Goal: Task Accomplishment & Management: Manage account settings

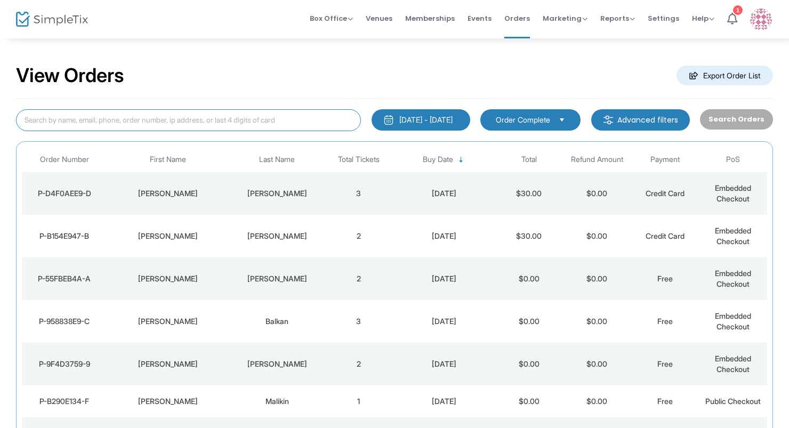
click at [201, 115] on input at bounding box center [188, 120] width 345 height 22
type input "j"
type input "kjos"
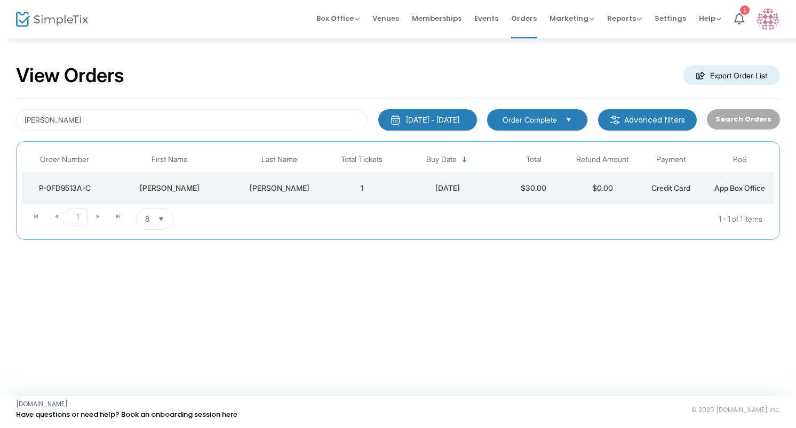
click at [333, 190] on td "1" at bounding box center [361, 188] width 69 height 32
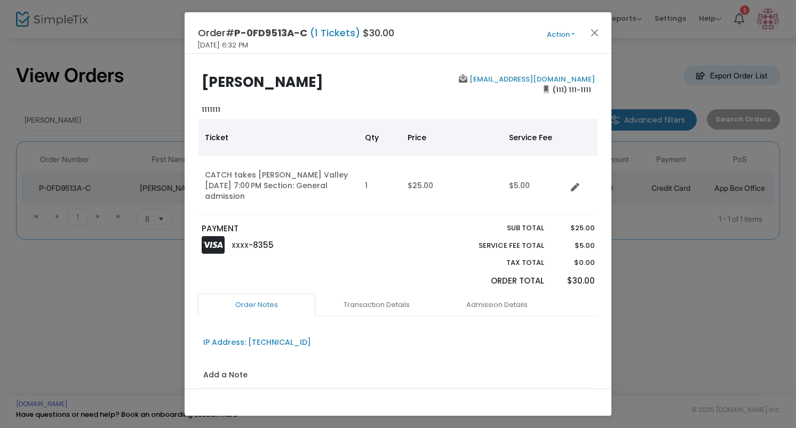
click at [568, 33] on button "Action" at bounding box center [561, 35] width 64 height 12
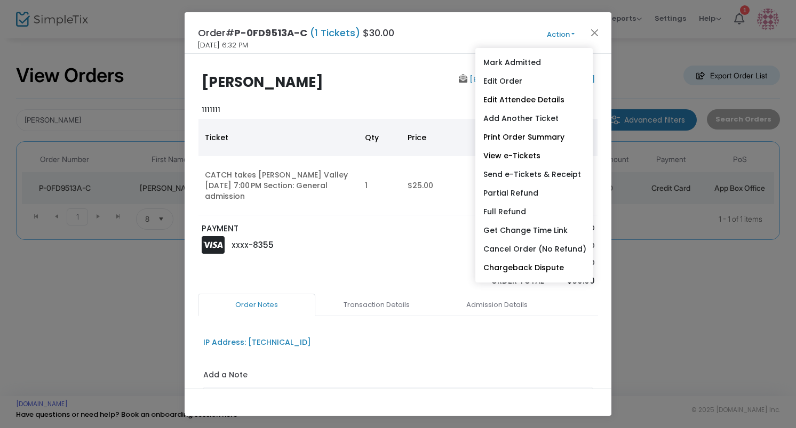
click at [462, 84] on div "boxoffice@ps21chatham.org (111) 111-1111" at bounding box center [499, 94] width 202 height 41
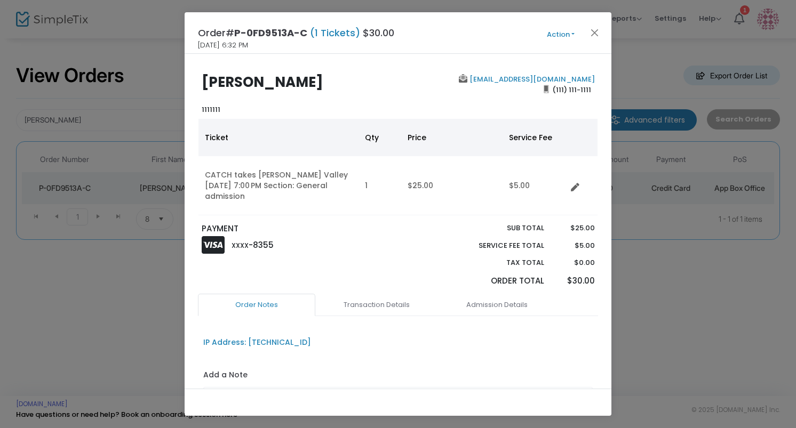
click at [550, 34] on button "Action" at bounding box center [561, 35] width 64 height 12
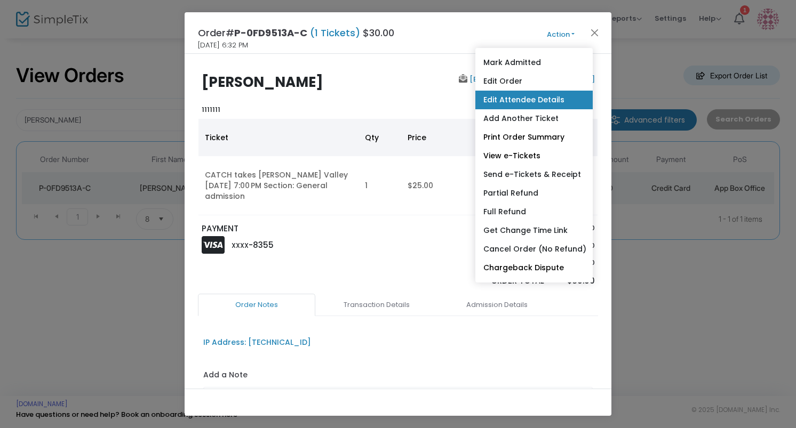
click at [499, 98] on link "Edit Attendee Details" at bounding box center [533, 100] width 117 height 19
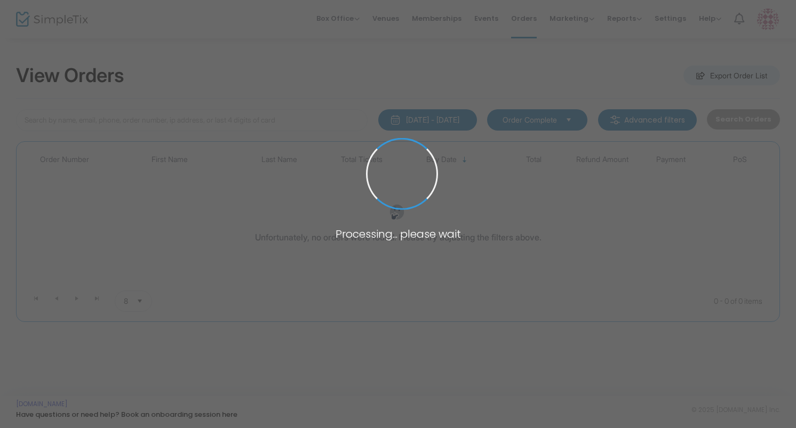
type input "[PERSON_NAME]"
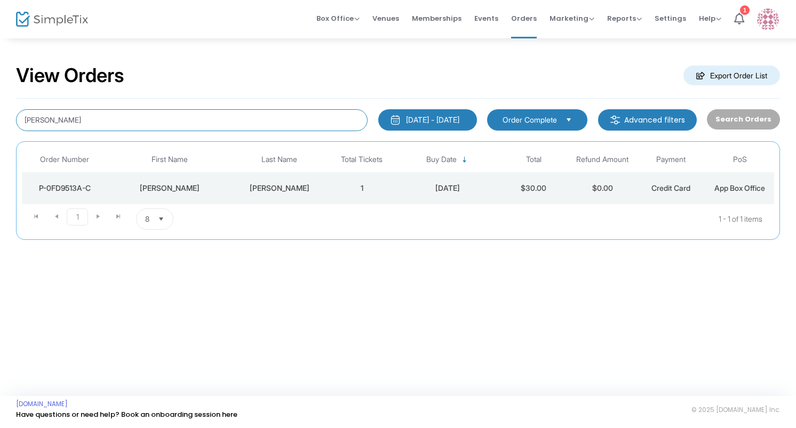
click at [191, 118] on input "kjos" at bounding box center [191, 120] width 351 height 22
click at [237, 180] on td "kjos" at bounding box center [279, 188] width 96 height 32
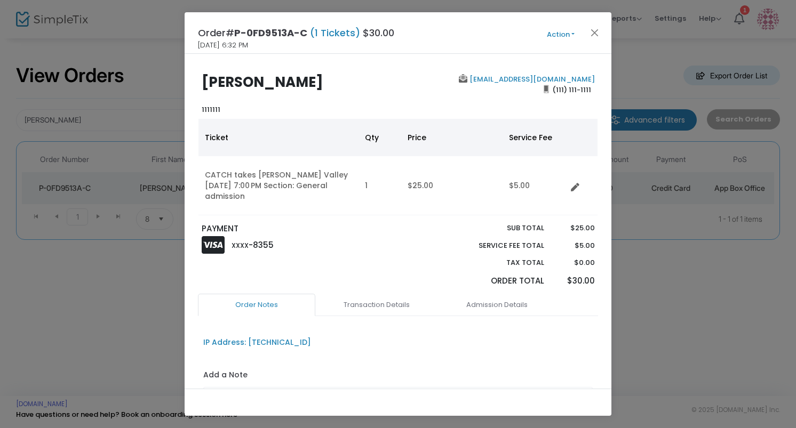
click at [564, 29] on button "Action" at bounding box center [561, 35] width 64 height 12
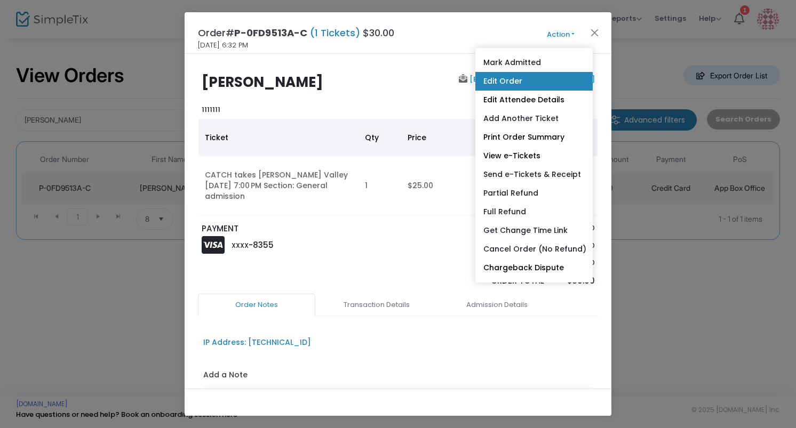
click at [510, 79] on link "Edit Order" at bounding box center [533, 81] width 117 height 19
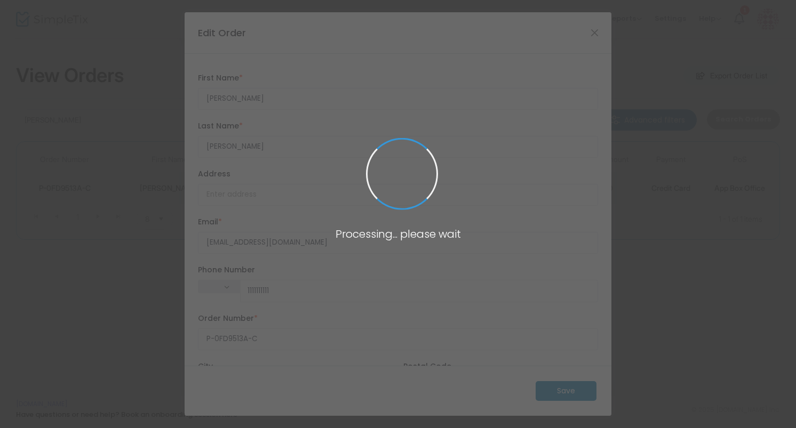
type input "(111) 111-1111"
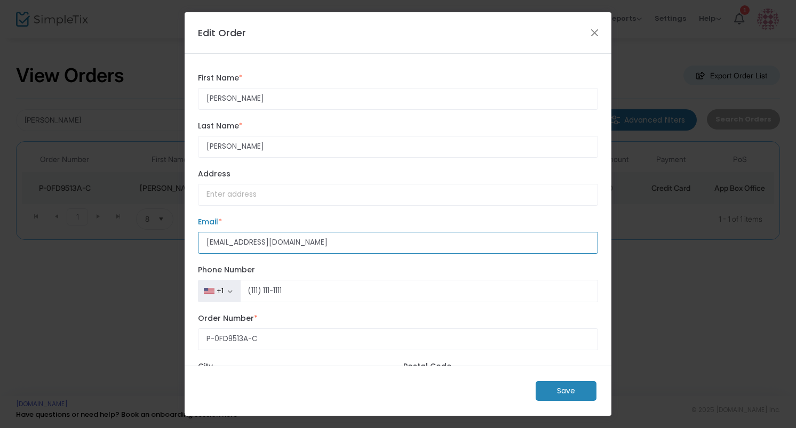
drag, startPoint x: 337, startPoint y: 244, endPoint x: 150, endPoint y: 231, distance: 186.6
click at [150, 231] on ngb-modal-window "Edit Order jennifer First Name * First Name is required. kjos Last Name * Last …" at bounding box center [398, 214] width 796 height 428
paste input "jenniferkjos@gmail.com"
type input "jenniferkjos@gmail.com"
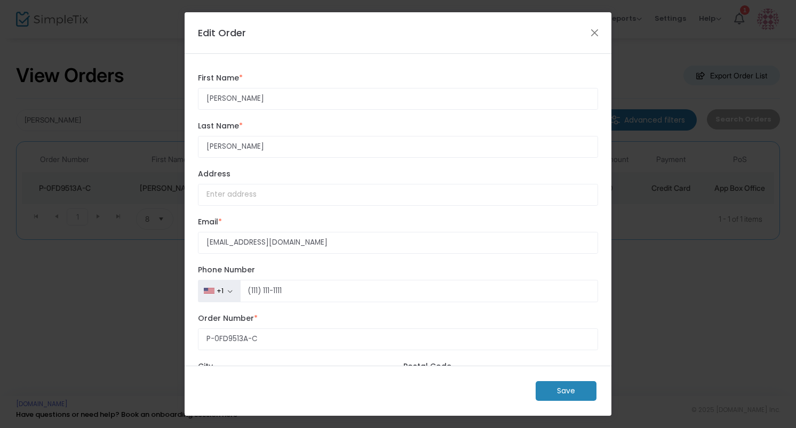
click at [555, 389] on m-button "Save" at bounding box center [566, 391] width 61 height 20
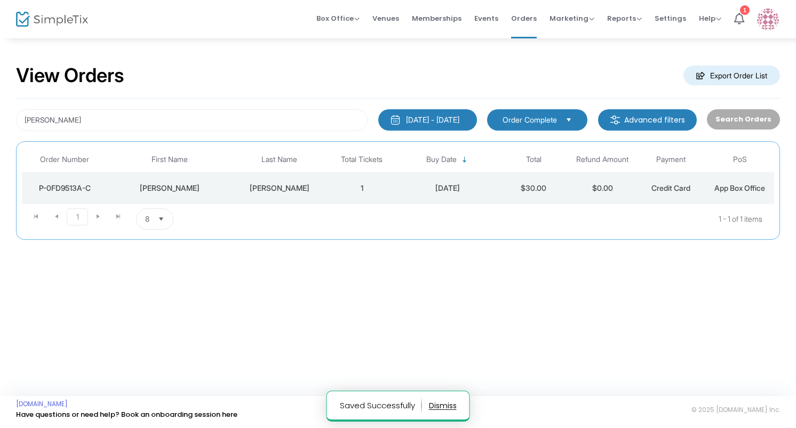
click at [318, 189] on div "kjos" at bounding box center [279, 188] width 91 height 11
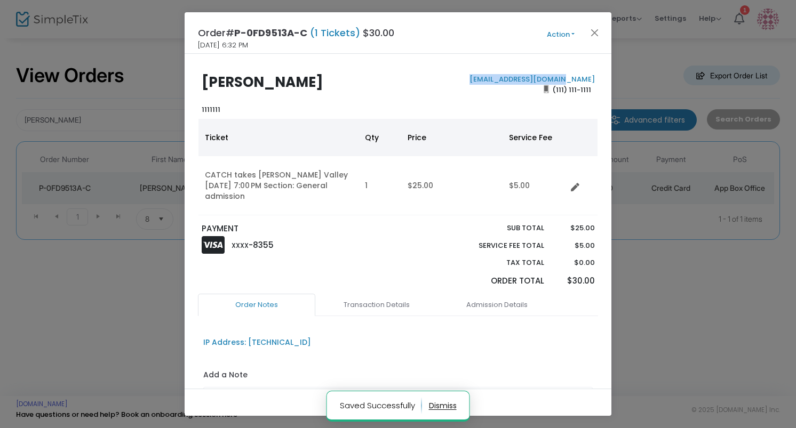
drag, startPoint x: 590, startPoint y: 79, endPoint x: 493, endPoint y: 82, distance: 97.1
click at [493, 82] on div "jenniferkjos@gmail.com (111) 111-1111" at bounding box center [499, 94] width 202 height 41
copy link "jenniferkjos@gmail.com"
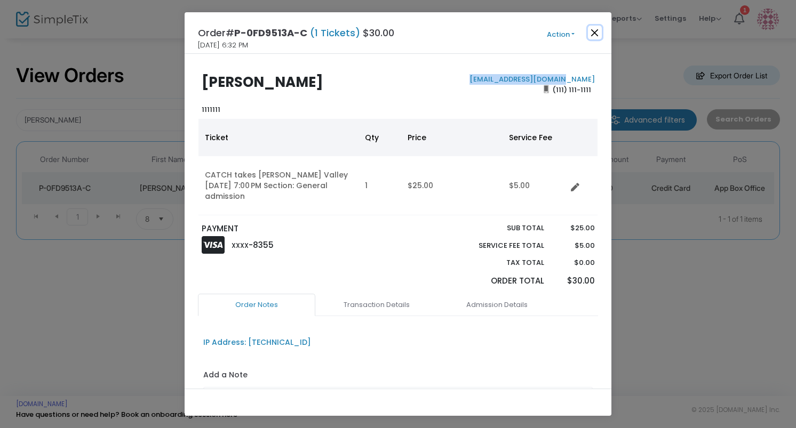
click at [595, 33] on button "Close" at bounding box center [595, 33] width 14 height 14
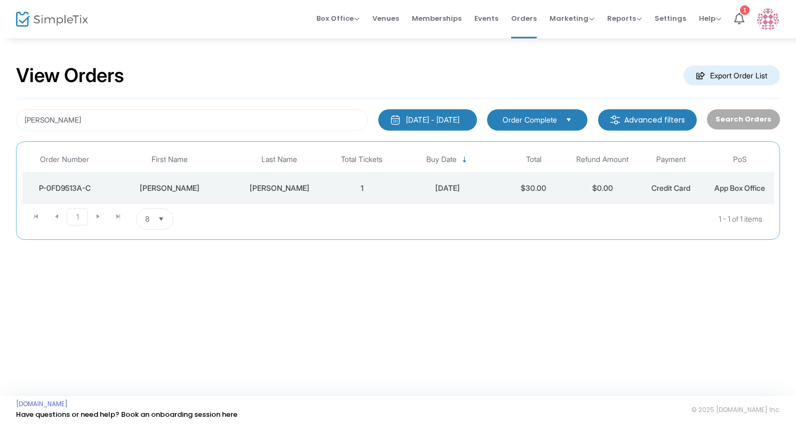
click at [326, 189] on td "kjos" at bounding box center [279, 188] width 96 height 32
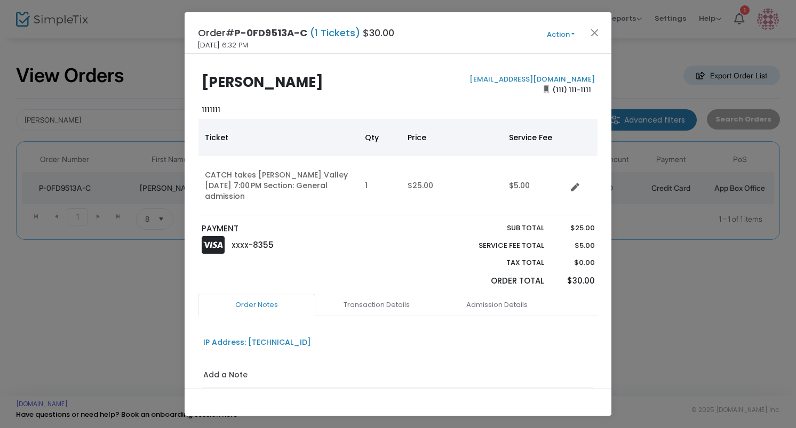
click at [558, 34] on button "Action" at bounding box center [561, 35] width 64 height 12
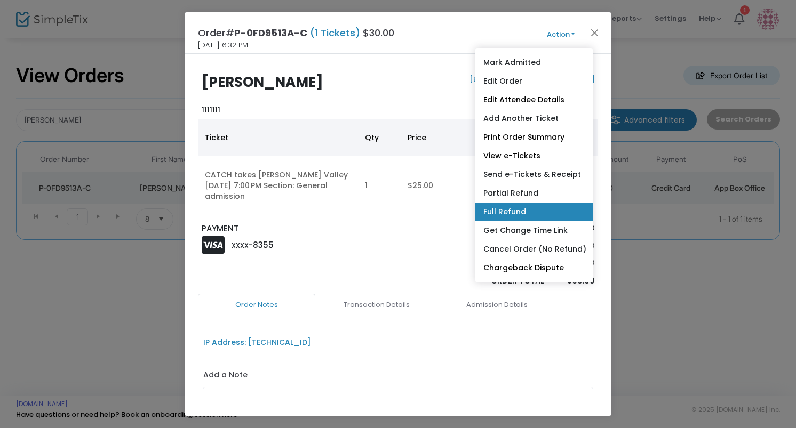
click at [500, 204] on link "Full Refund" at bounding box center [533, 212] width 117 height 19
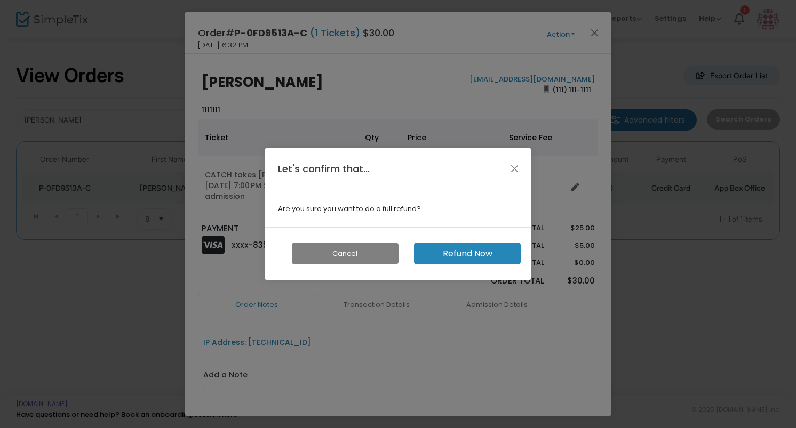
click at [459, 258] on button "Refund Now" at bounding box center [467, 254] width 107 height 22
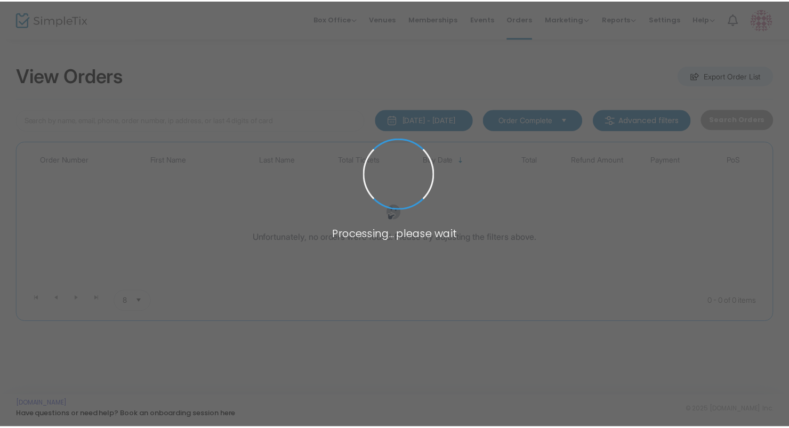
scroll to position [75, 0]
